Goal: Task Accomplishment & Management: Use online tool/utility

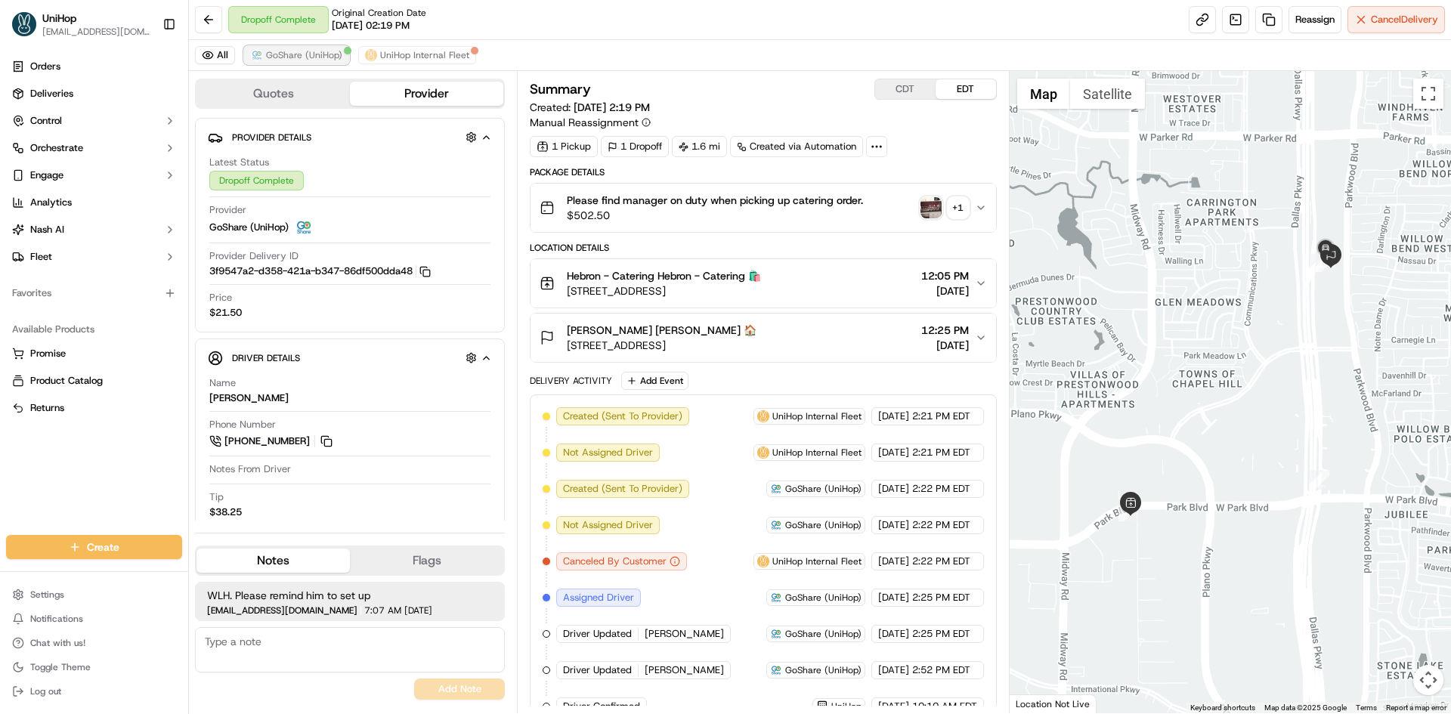
click at [329, 51] on span "GoShare (UniHop)" at bounding box center [304, 55] width 76 height 12
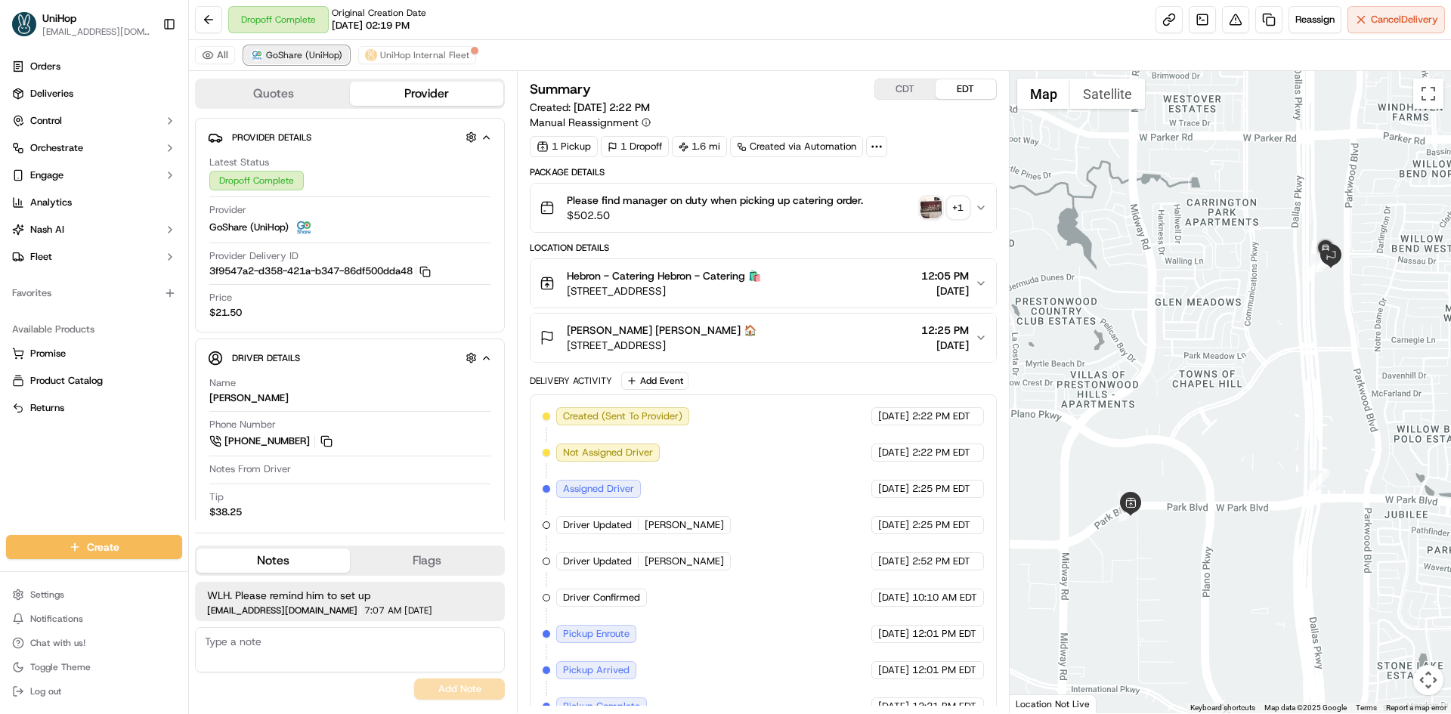
click at [324, 60] on span "GoShare (UniHop)" at bounding box center [304, 55] width 76 height 12
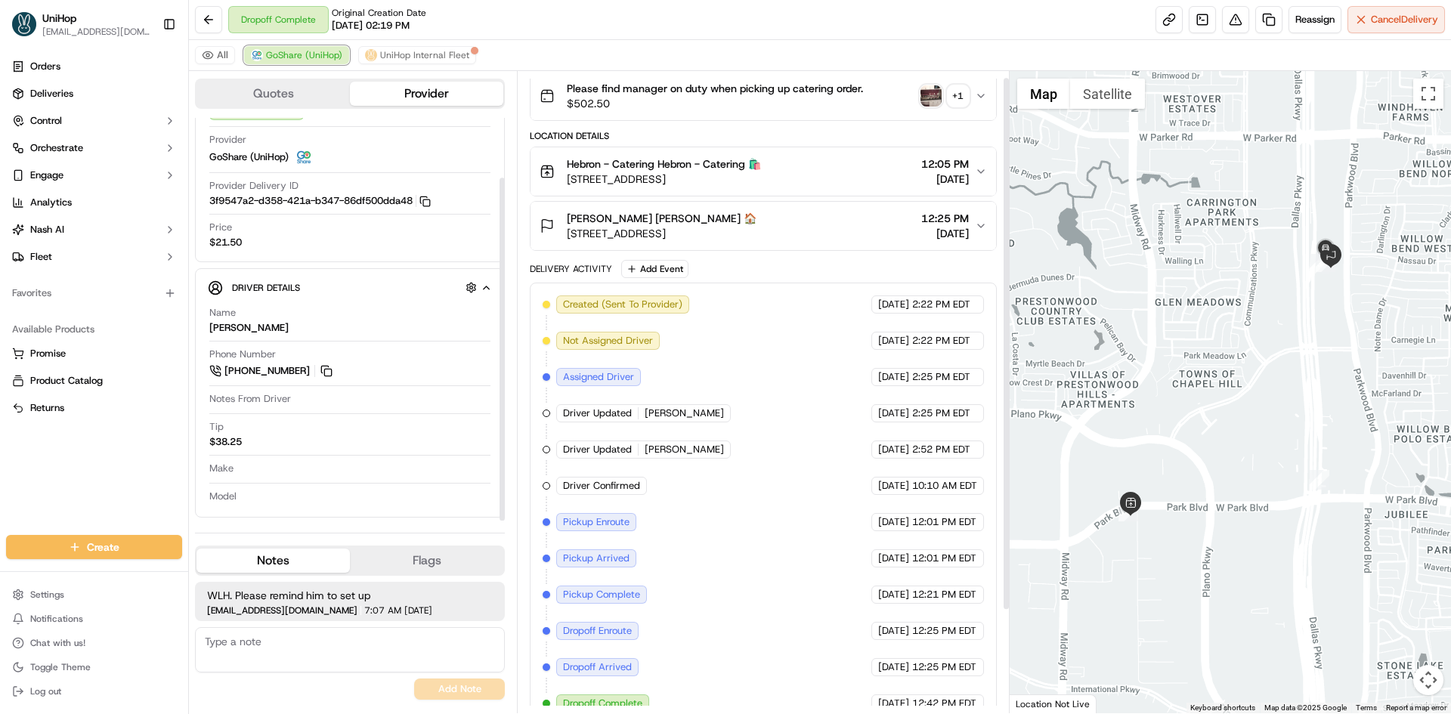
scroll to position [131, 0]
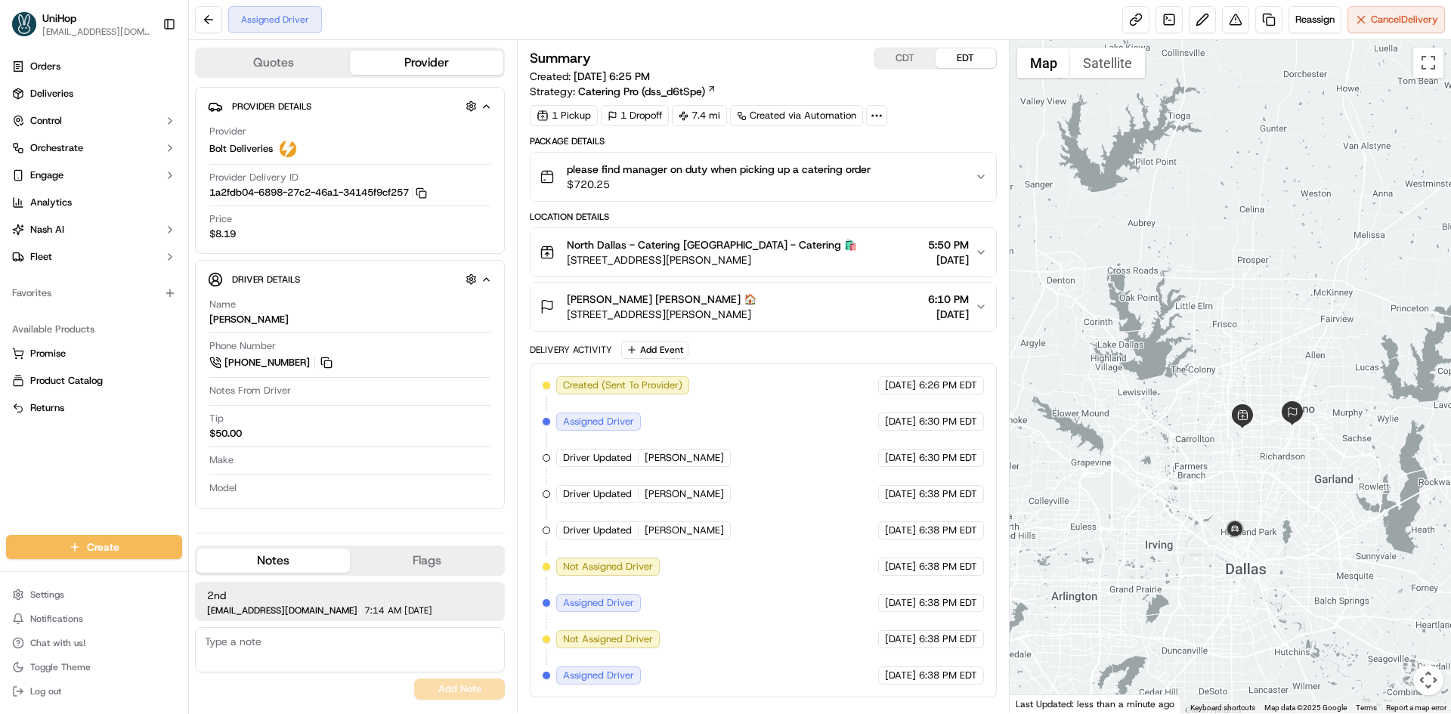
click at [1271, 515] on div at bounding box center [1231, 376] width 442 height 673
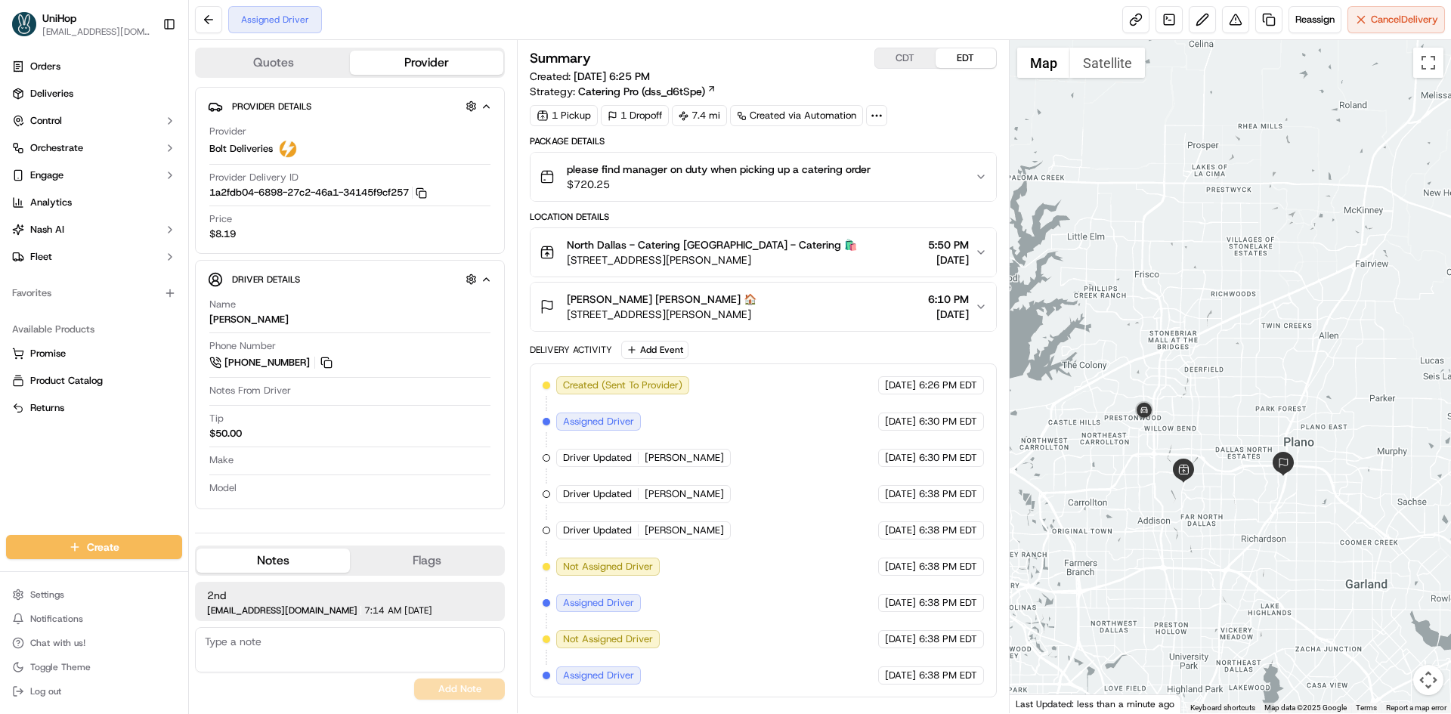
click at [1196, 402] on div at bounding box center [1231, 376] width 442 height 673
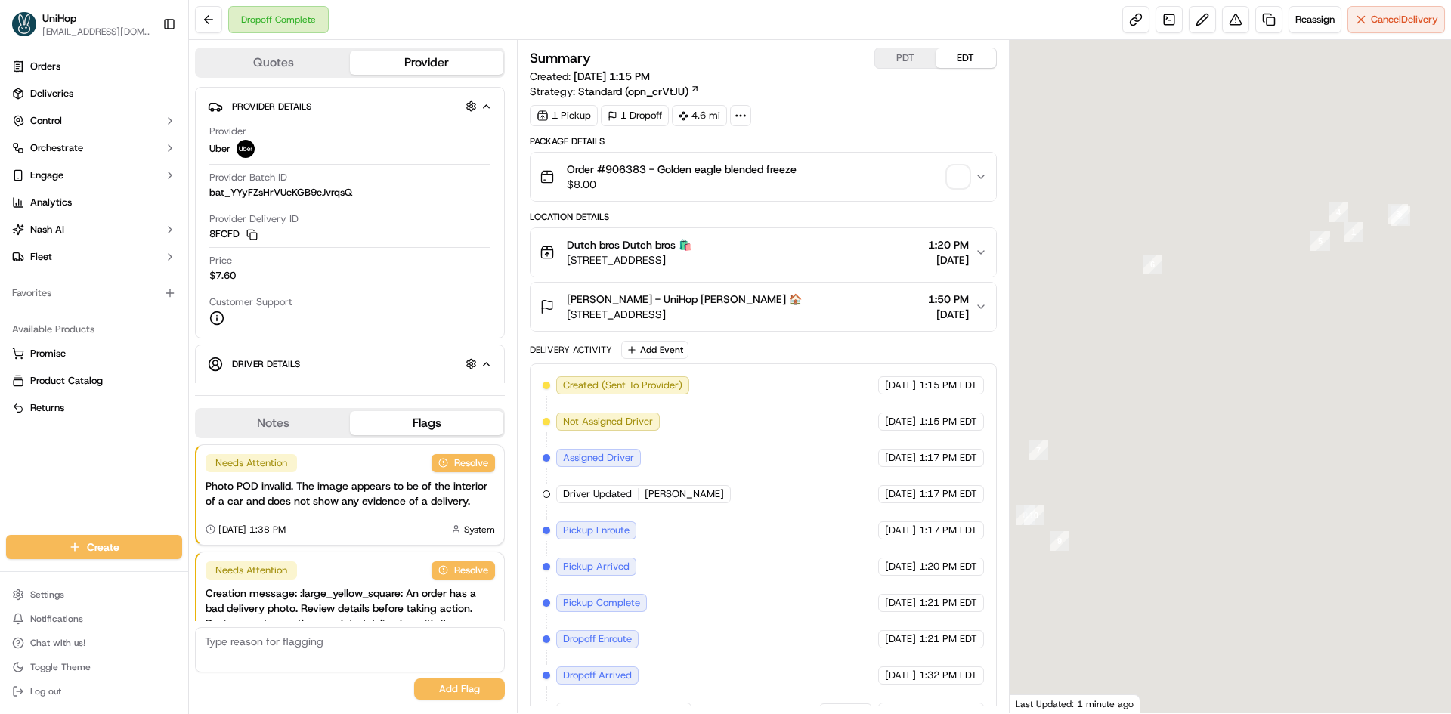
scroll to position [74, 0]
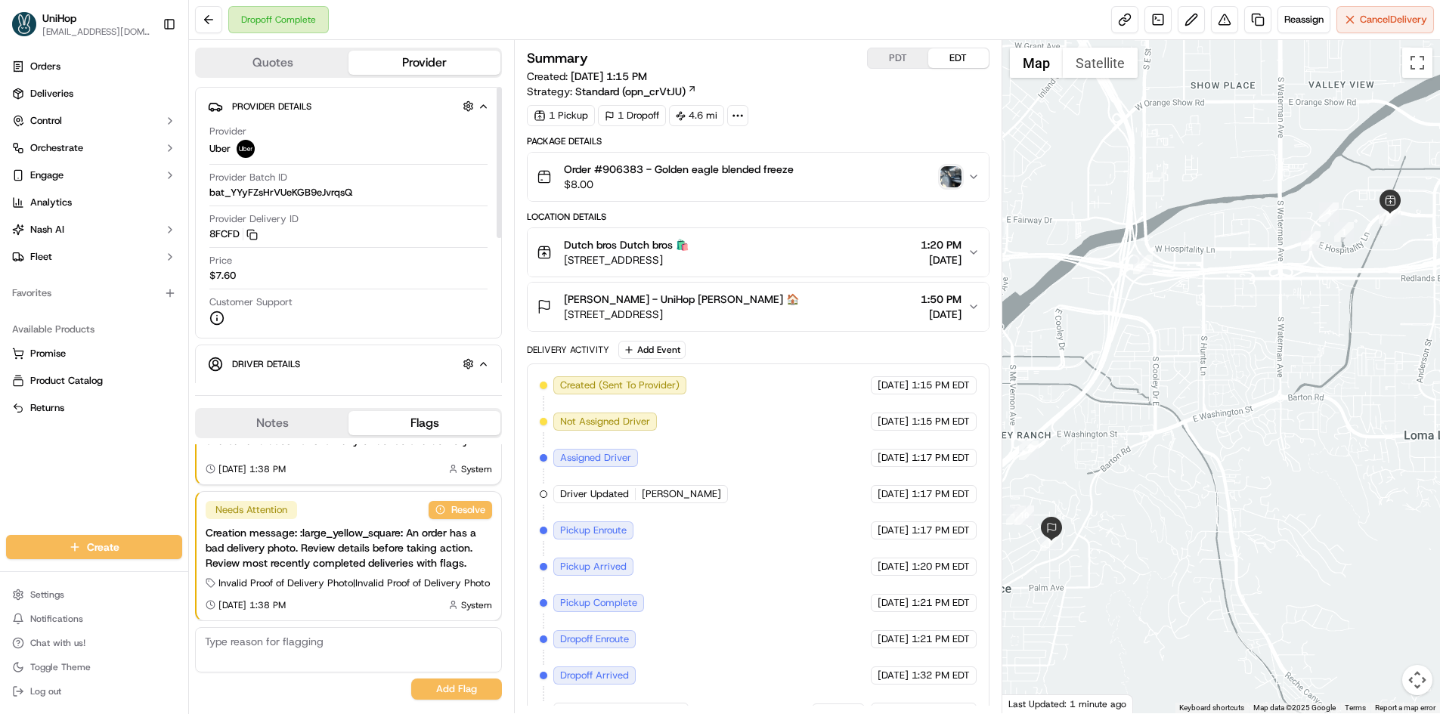
click at [314, 428] on button "Notes" at bounding box center [272, 423] width 152 height 24
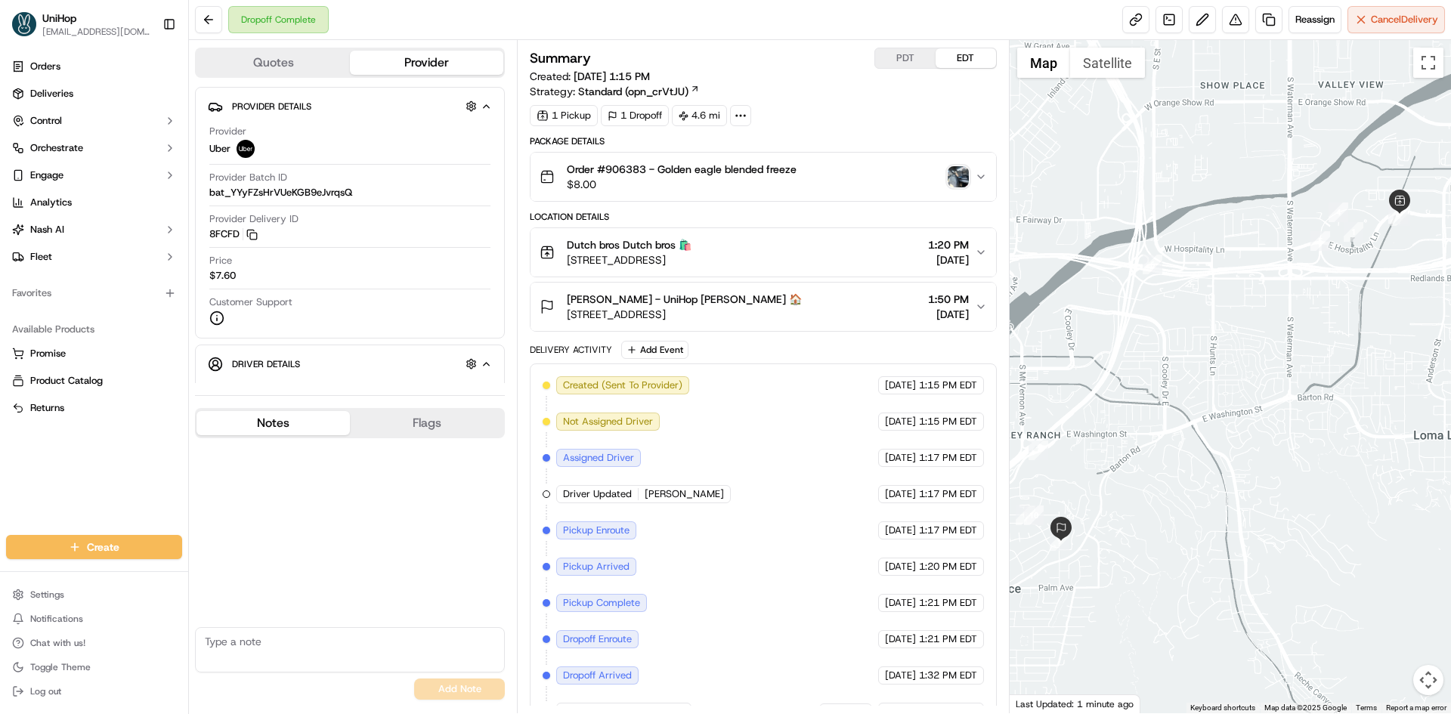
click at [144, 510] on div "Orders Deliveries Control Orchestrate Engage Analytics Nash AI Fleet Favorites …" at bounding box center [94, 285] width 188 height 475
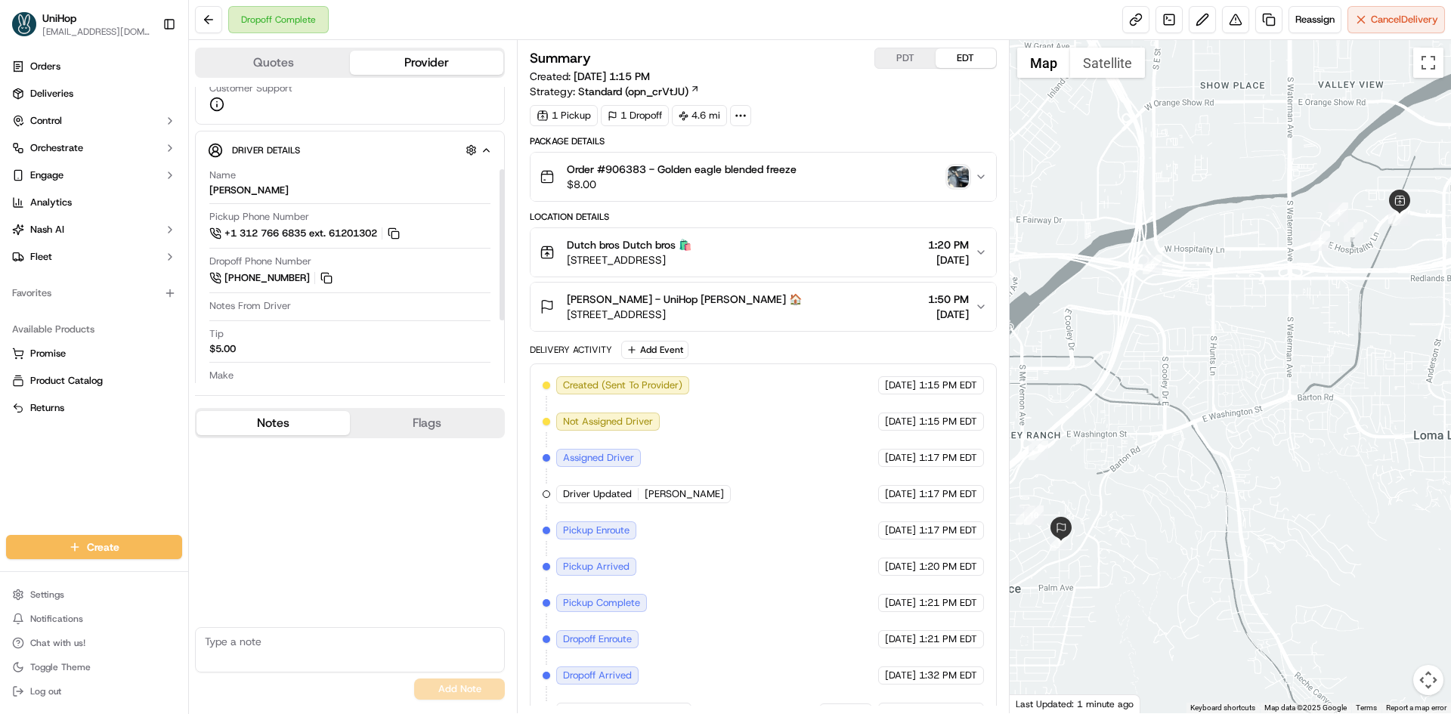
scroll to position [227, 0]
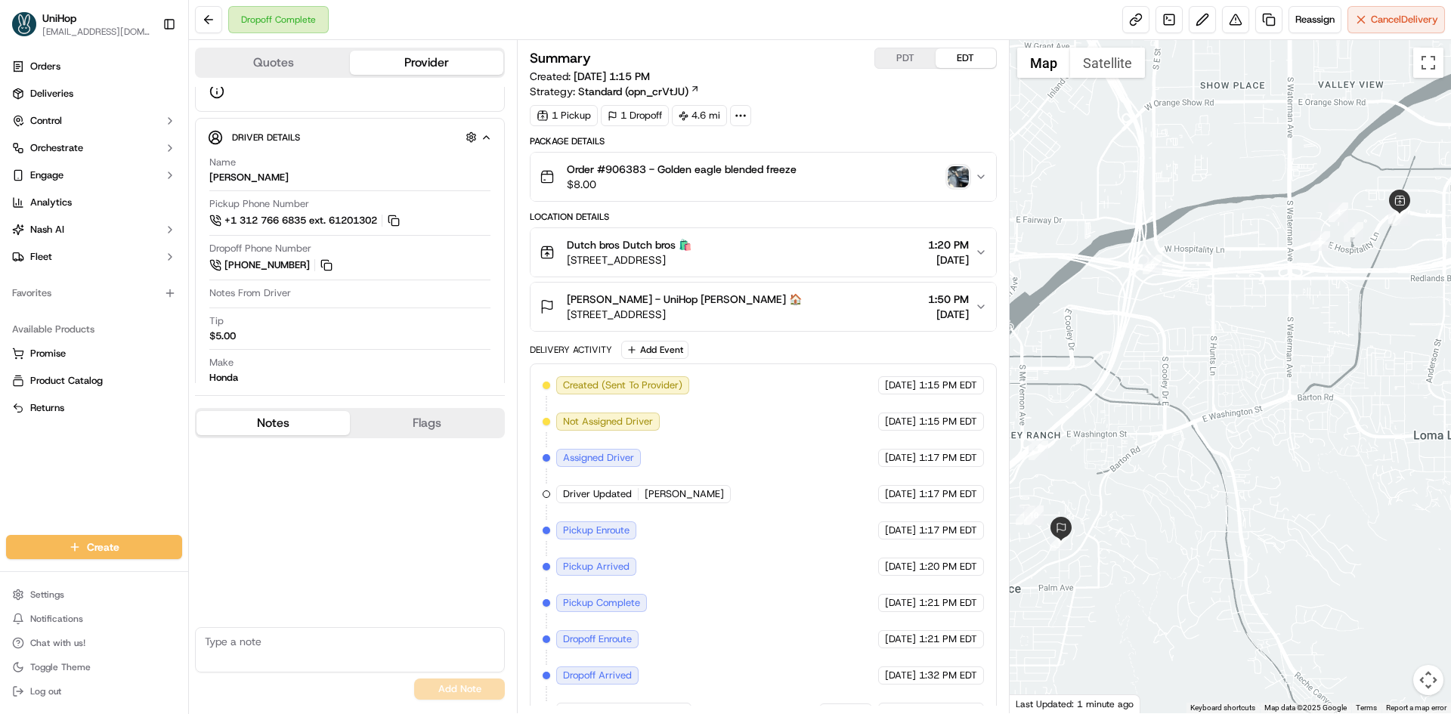
click at [951, 184] on img "button" at bounding box center [958, 176] width 21 height 21
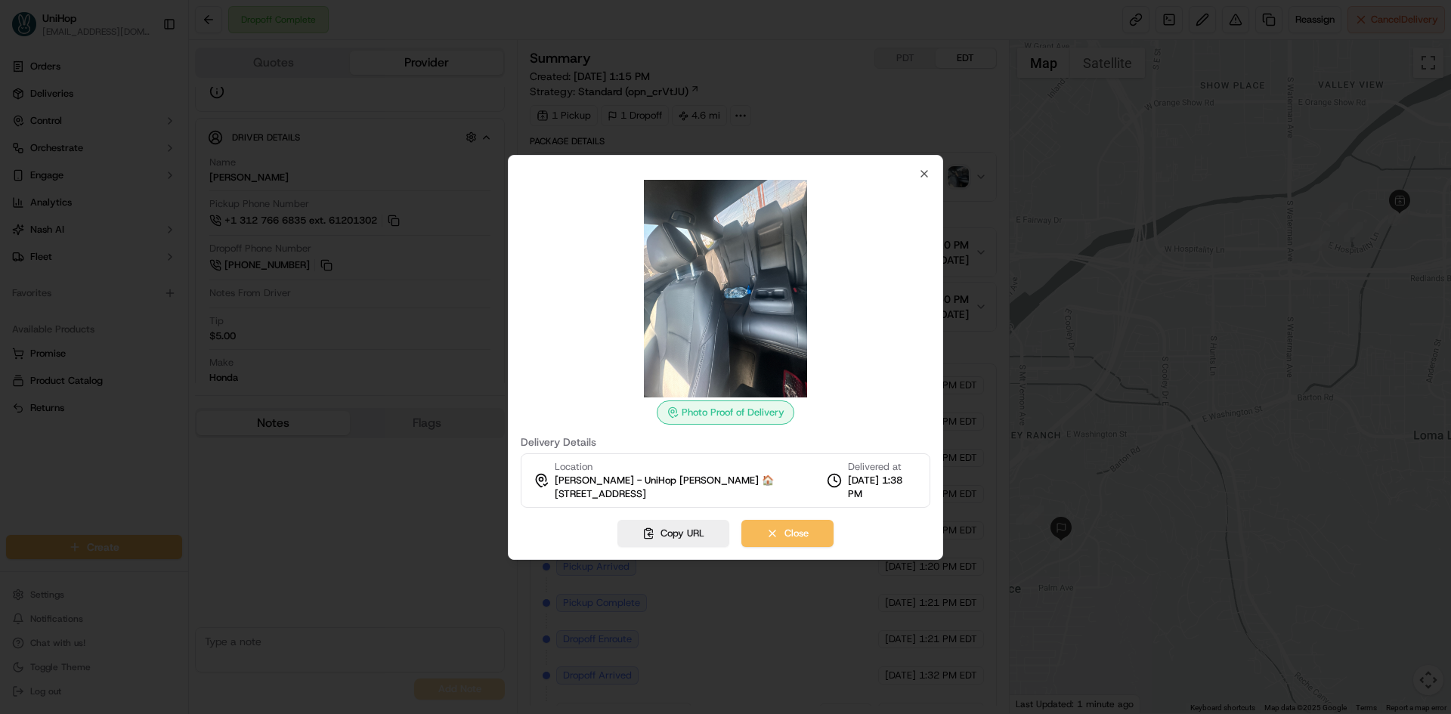
click at [701, 288] on img at bounding box center [726, 289] width 218 height 218
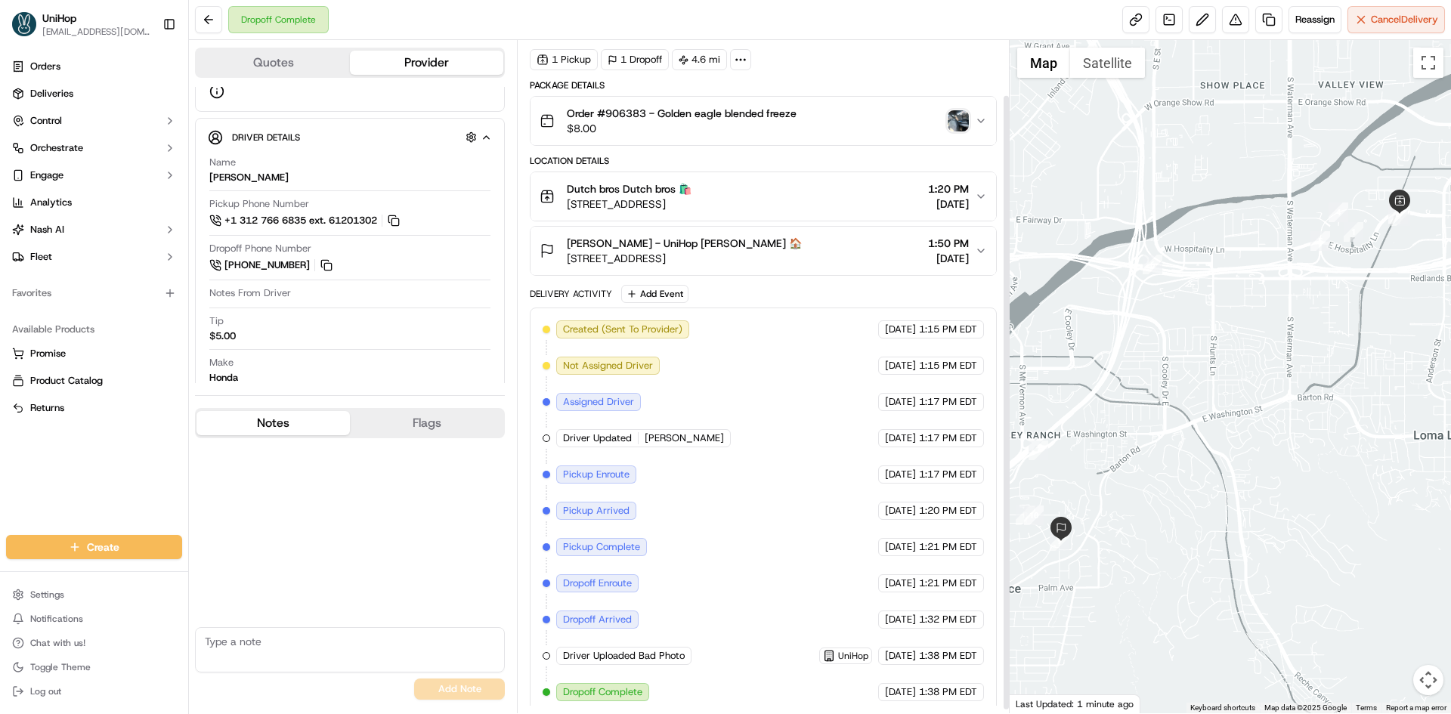
scroll to position [64, 0]
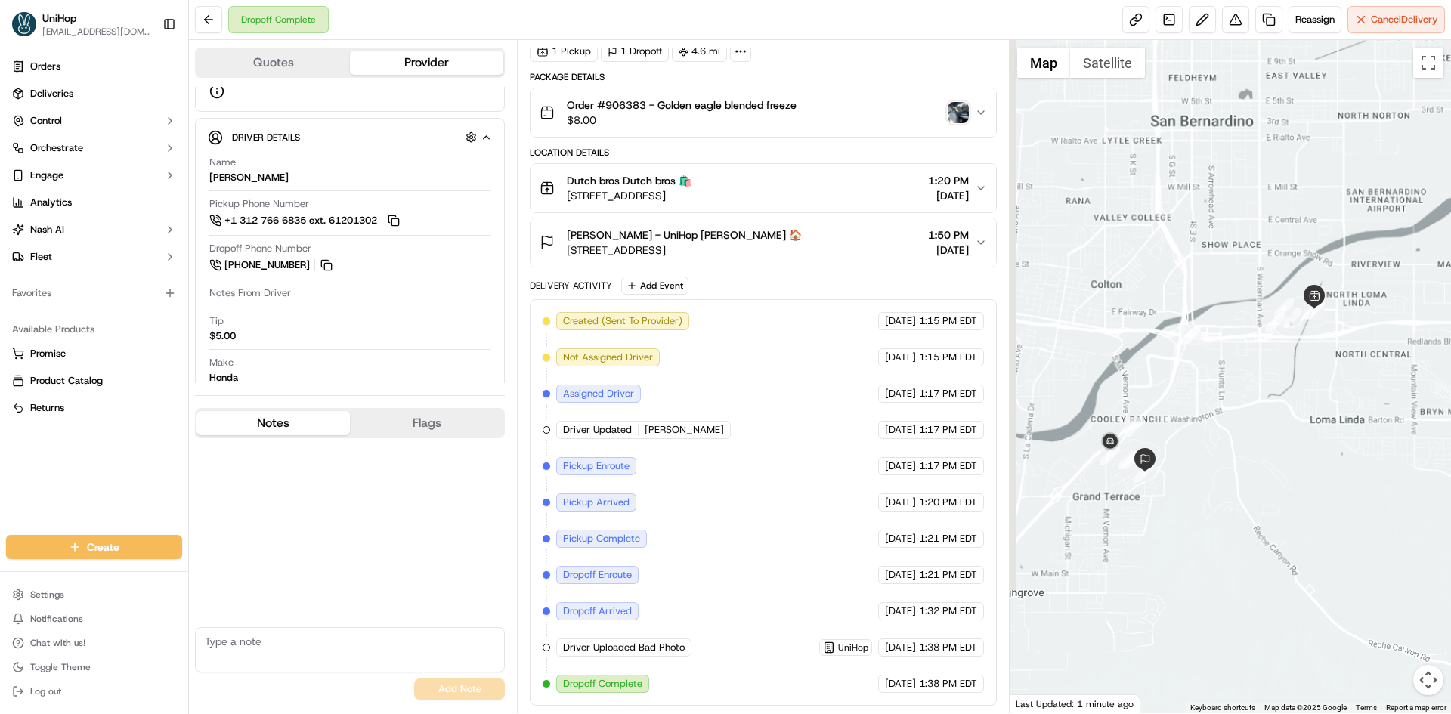
drag, startPoint x: 1203, startPoint y: 382, endPoint x: 1214, endPoint y: 387, distance: 11.8
click at [1214, 387] on div at bounding box center [1231, 376] width 442 height 673
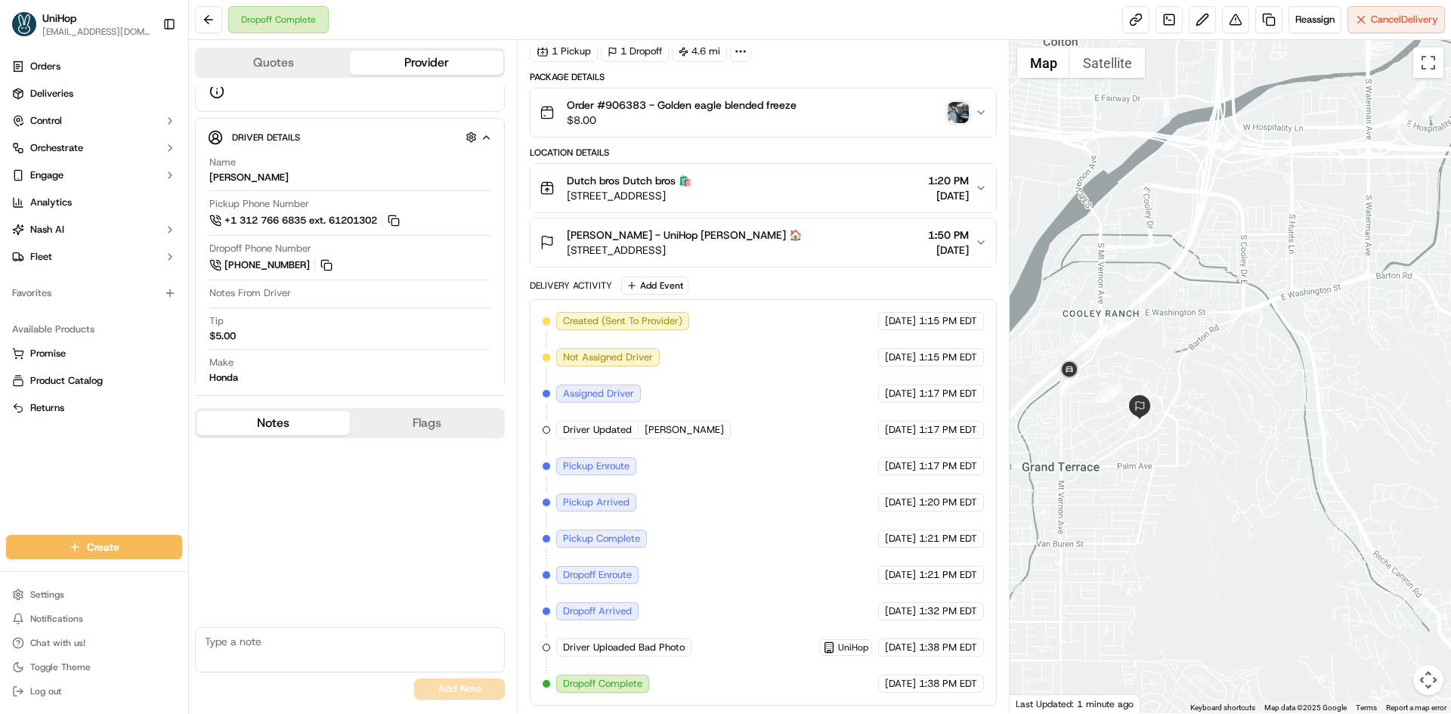
click at [192, 466] on div "Quotes Provider Provider Details Hidden ( 3 ) Provider Uber Provider Batch ID b…" at bounding box center [353, 376] width 328 height 673
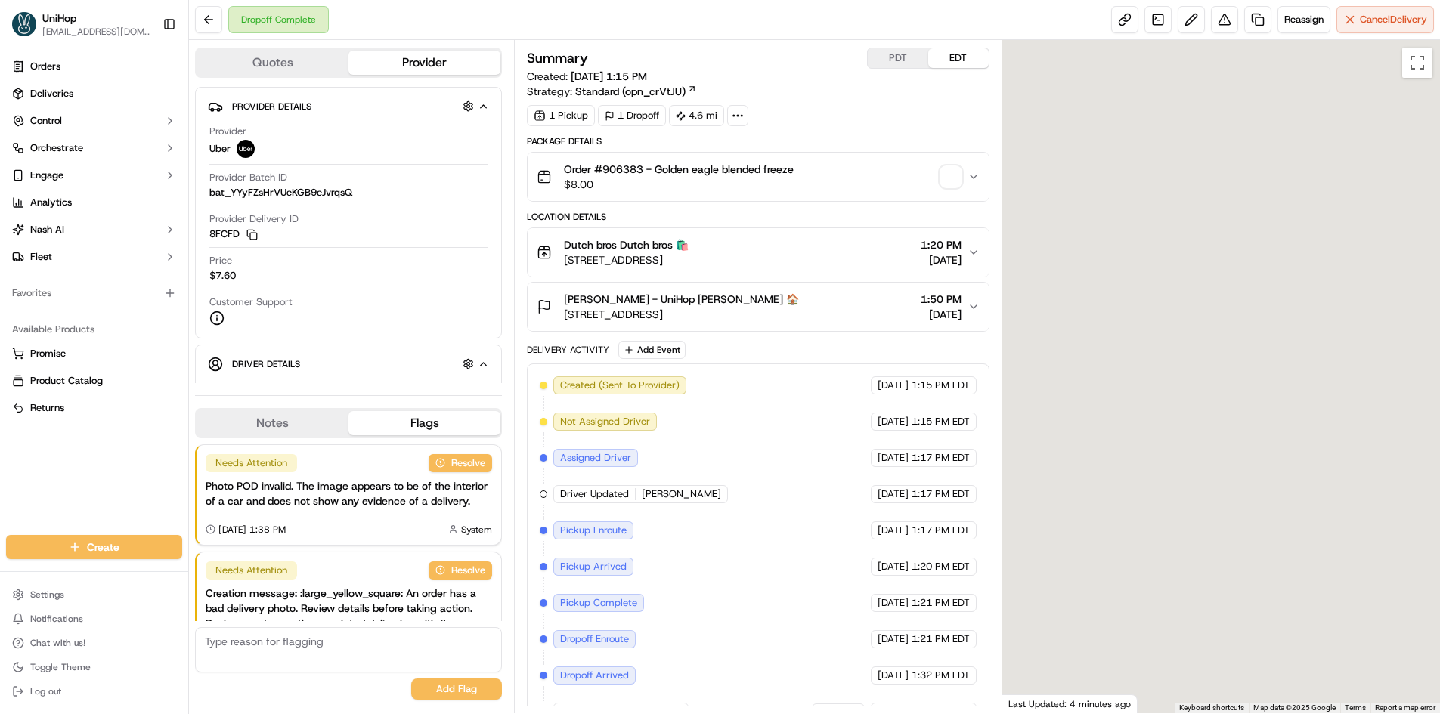
scroll to position [74, 0]
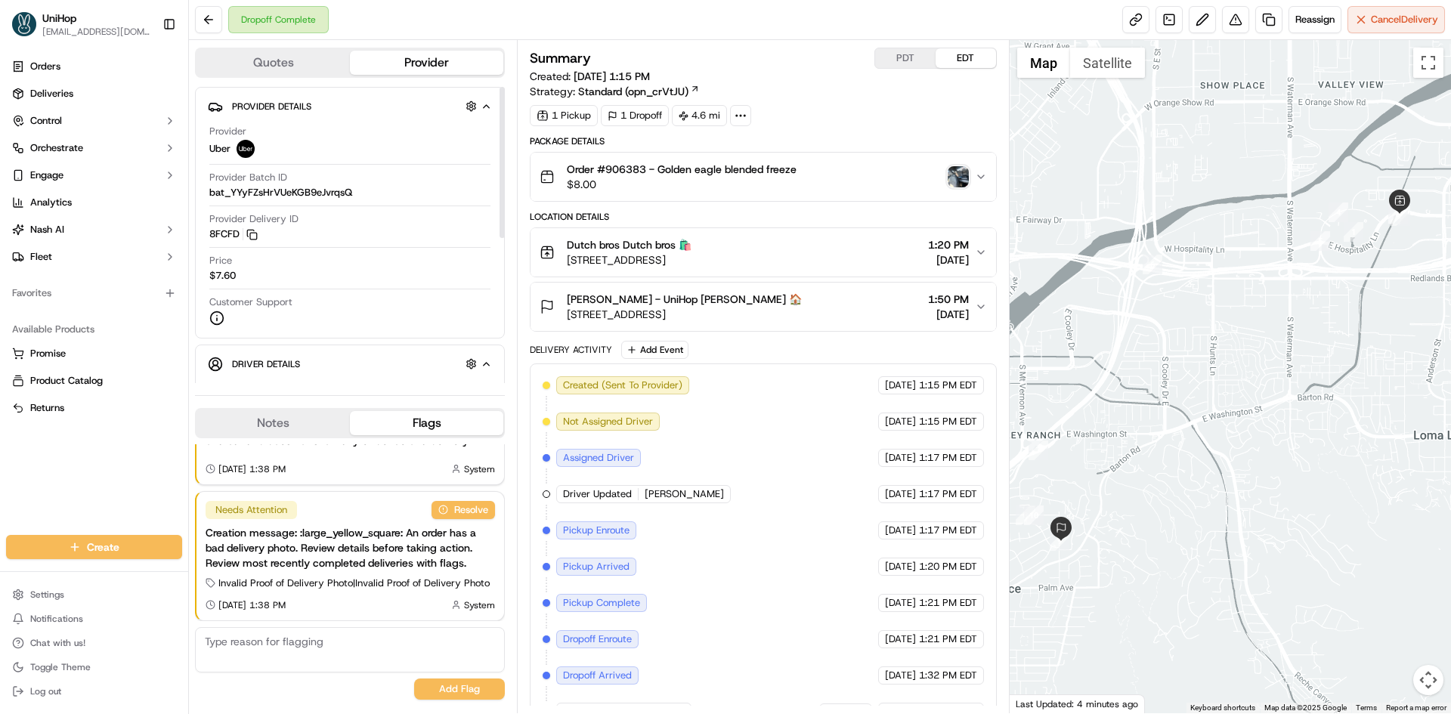
click at [290, 428] on button "Notes" at bounding box center [272, 423] width 153 height 24
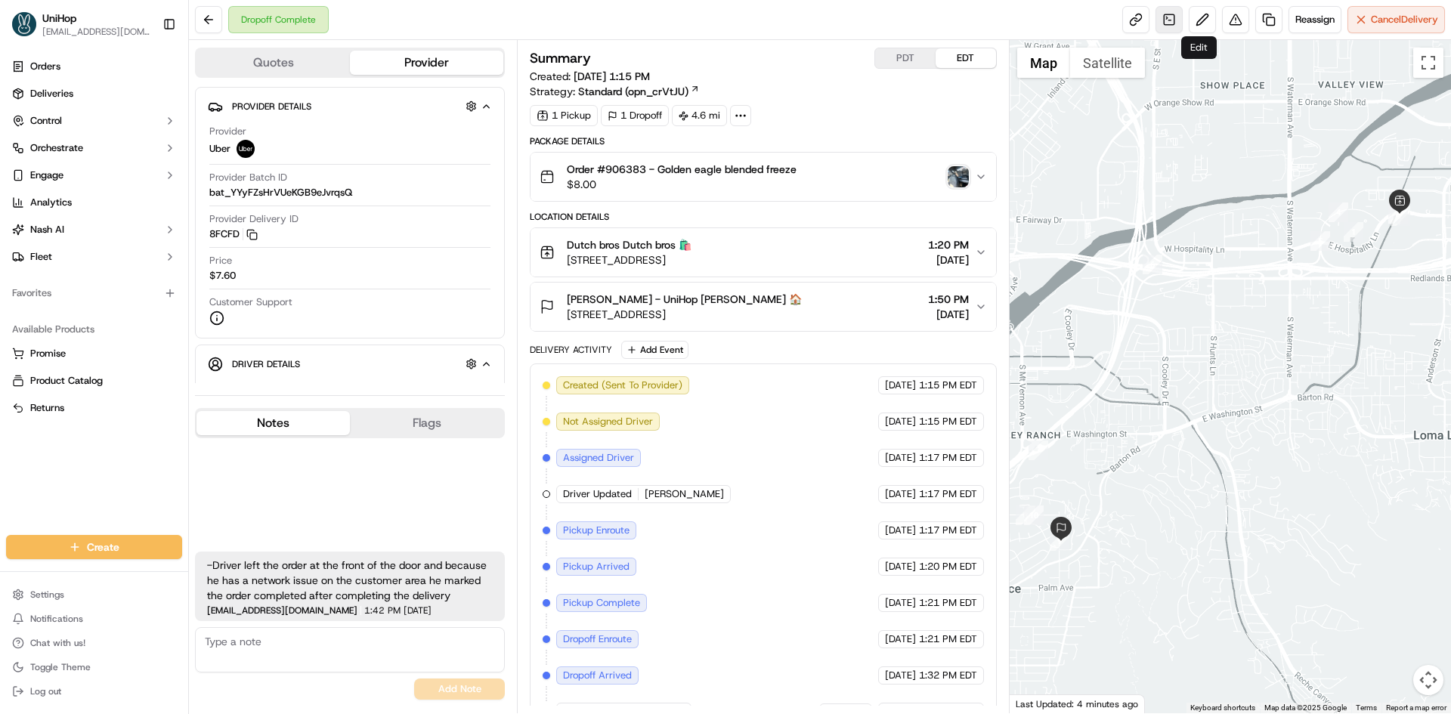
click at [1170, 23] on link at bounding box center [1168, 19] width 27 height 27
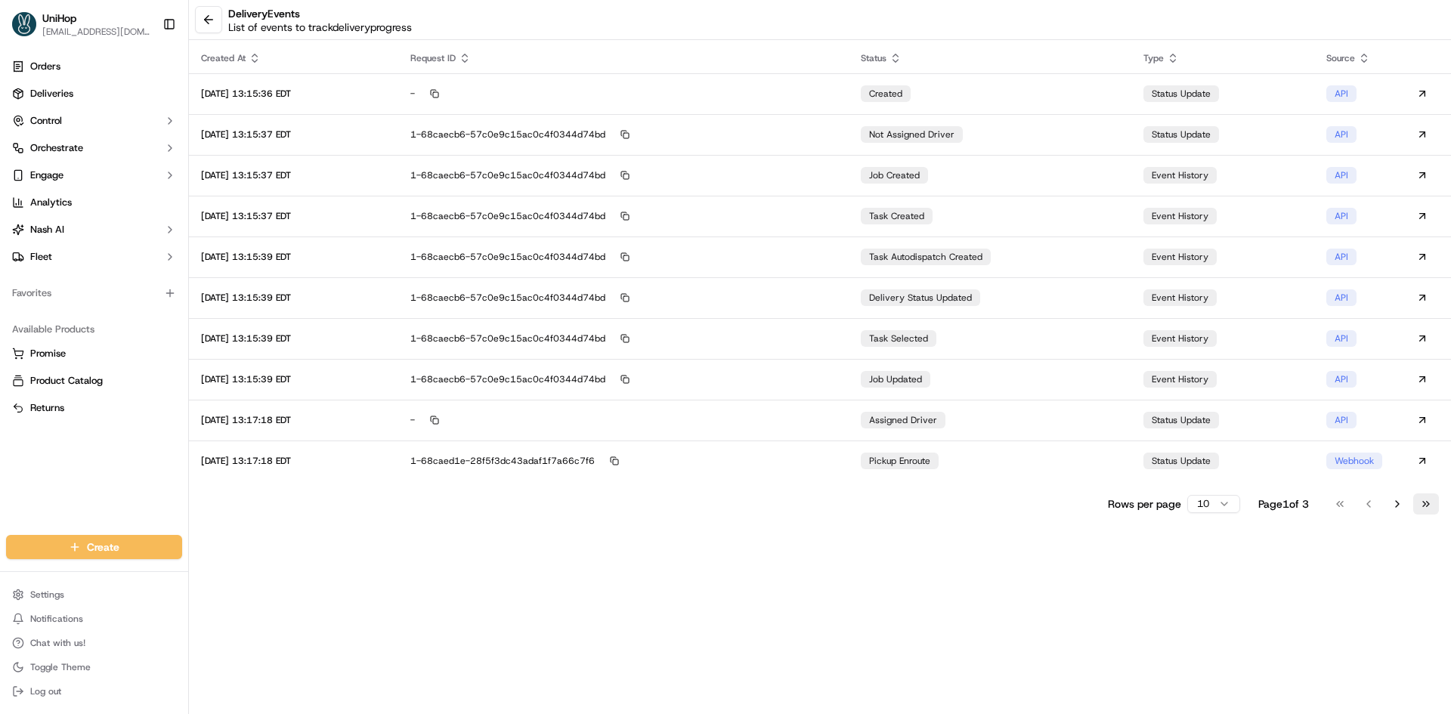
click at [1429, 503] on button "Go to last page" at bounding box center [1426, 503] width 26 height 21
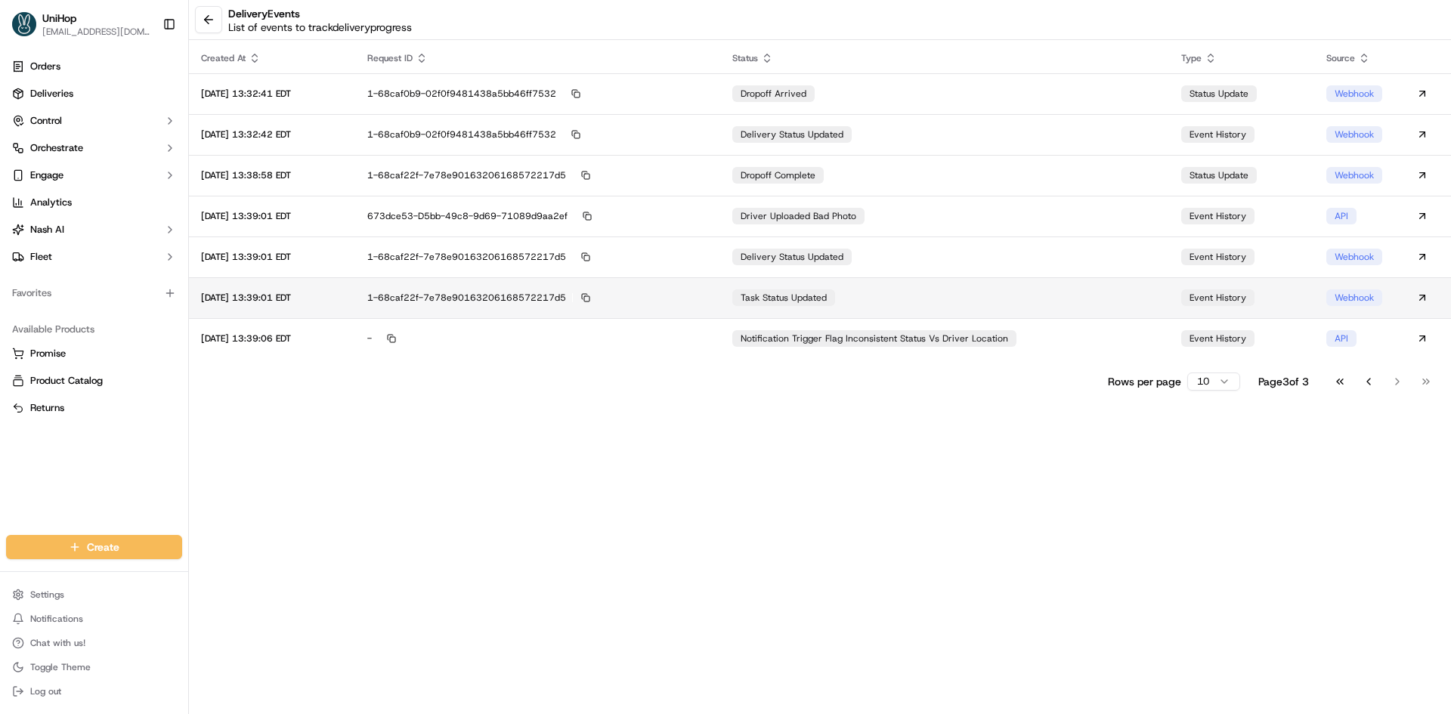
click at [932, 307] on td "task status updated" at bounding box center [944, 297] width 449 height 41
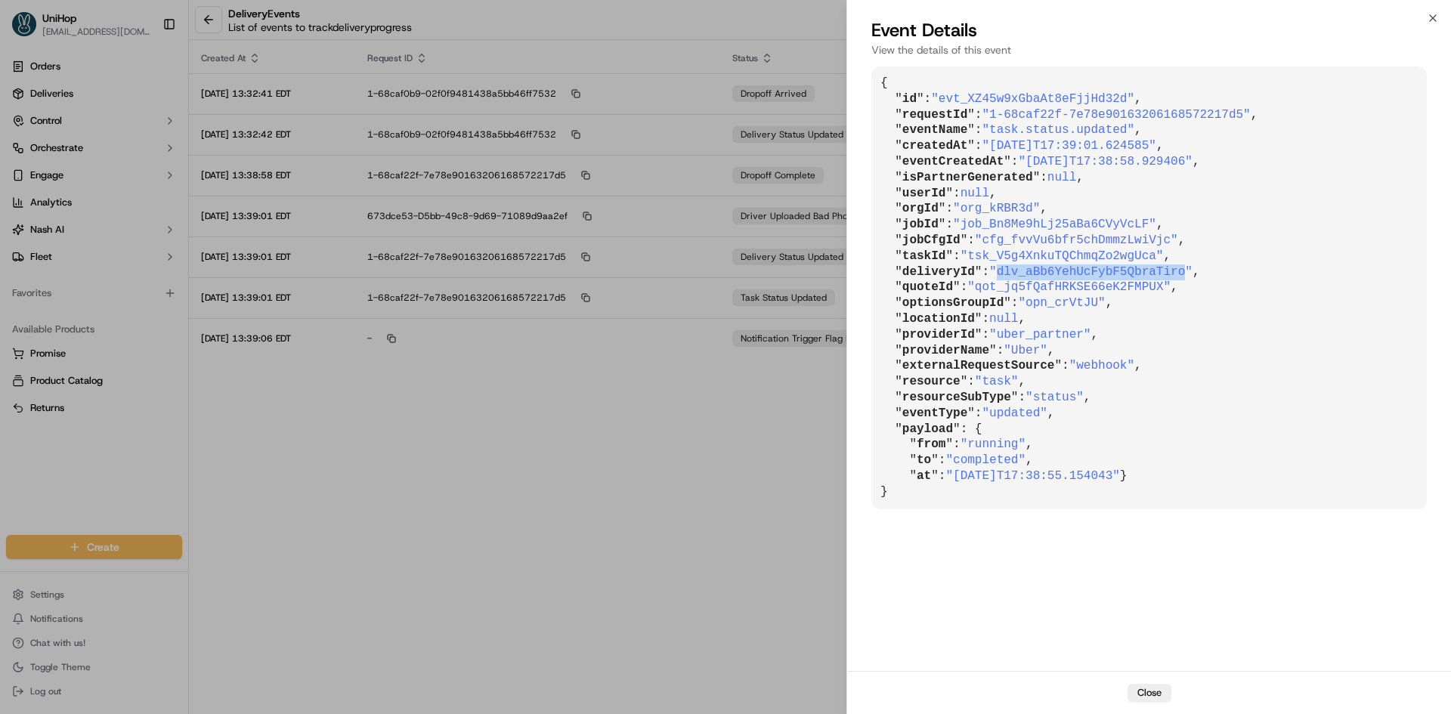
drag, startPoint x: 995, startPoint y: 270, endPoint x: 1165, endPoint y: 267, distance: 169.3
click at [1165, 267] on span ""dlv_aBb6YehUcFybF5QbraTiro"" at bounding box center [1090, 272] width 203 height 14
copy span "dlv_aBb6YehUcFybF5QbraTiro"
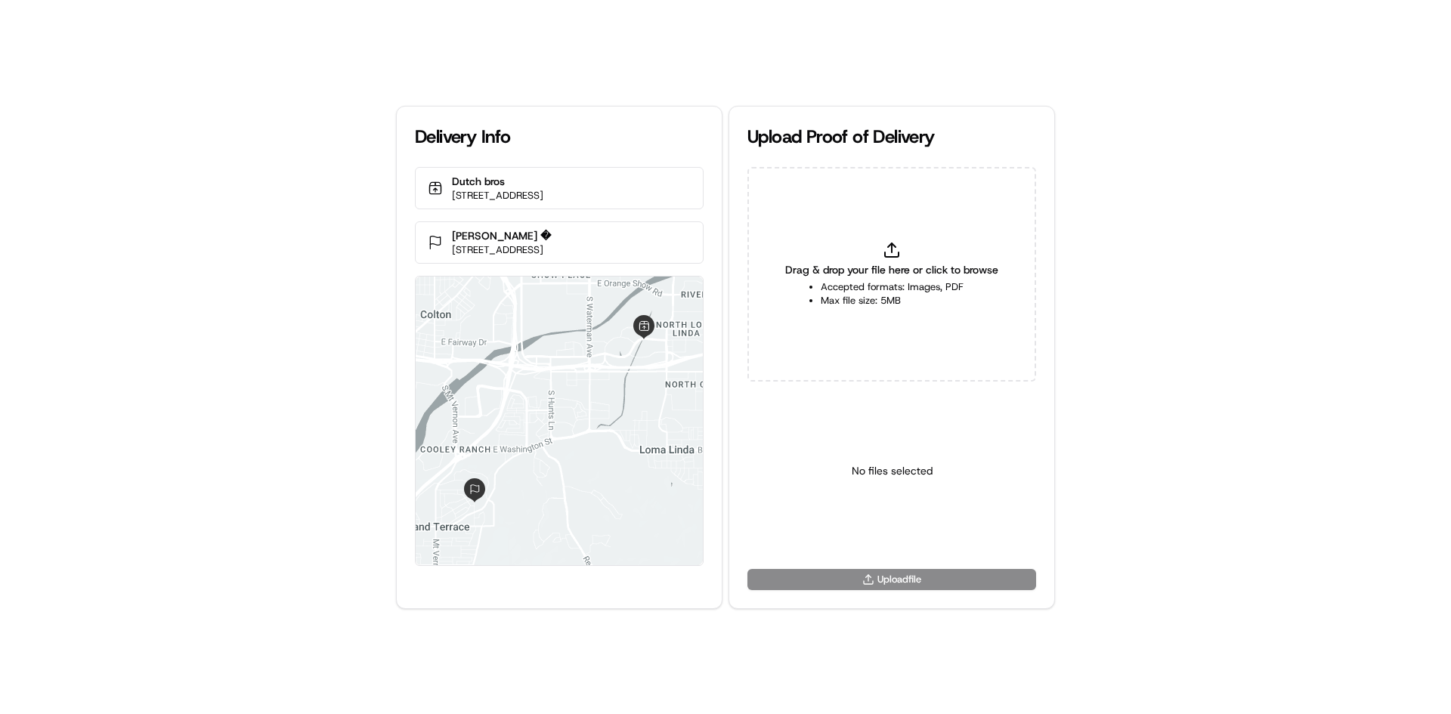
click at [896, 271] on span "Drag & drop your file here or click to browse" at bounding box center [891, 269] width 213 height 15
